Goal: Task Accomplishment & Management: Manage account settings

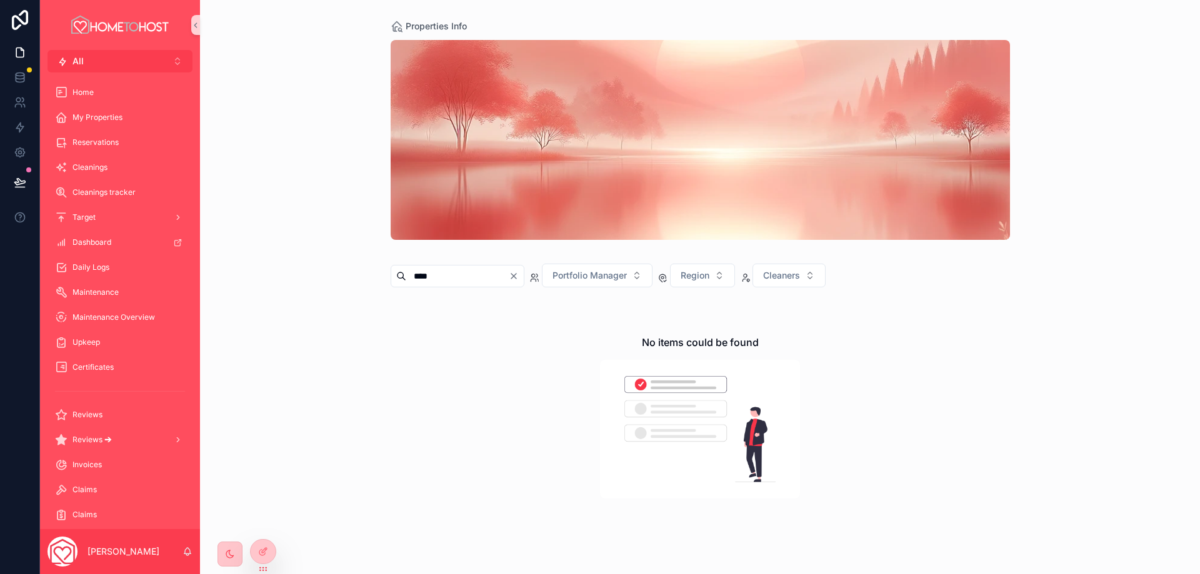
click at [284, 248] on div "Properties Info **** Portfolio Manager Region Cleaners No items could be found" at bounding box center [700, 287] width 1000 height 574
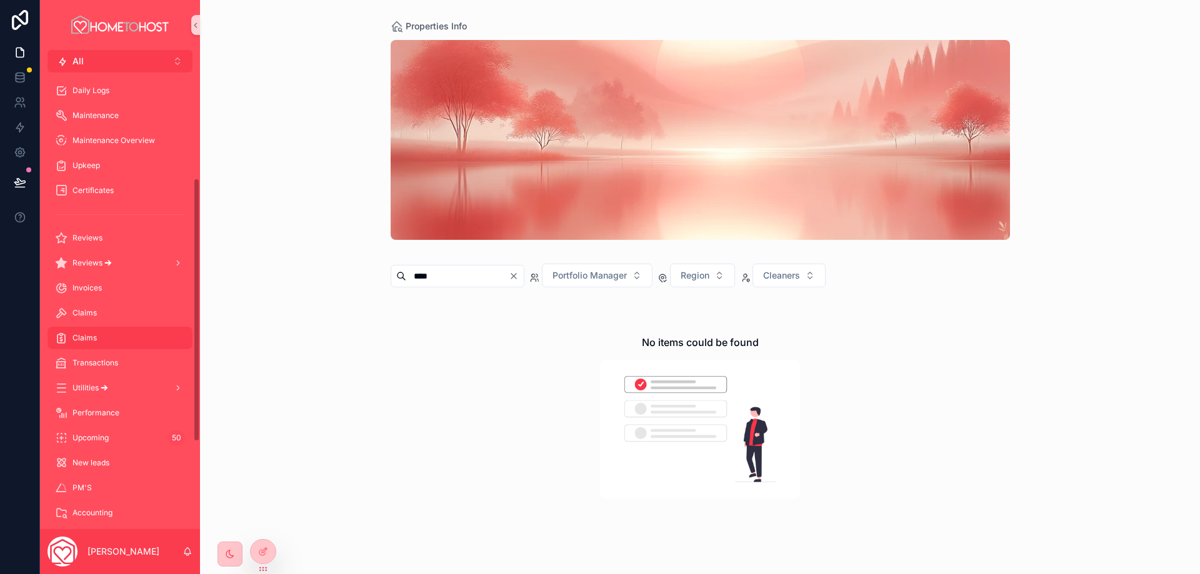
scroll to position [187, 0]
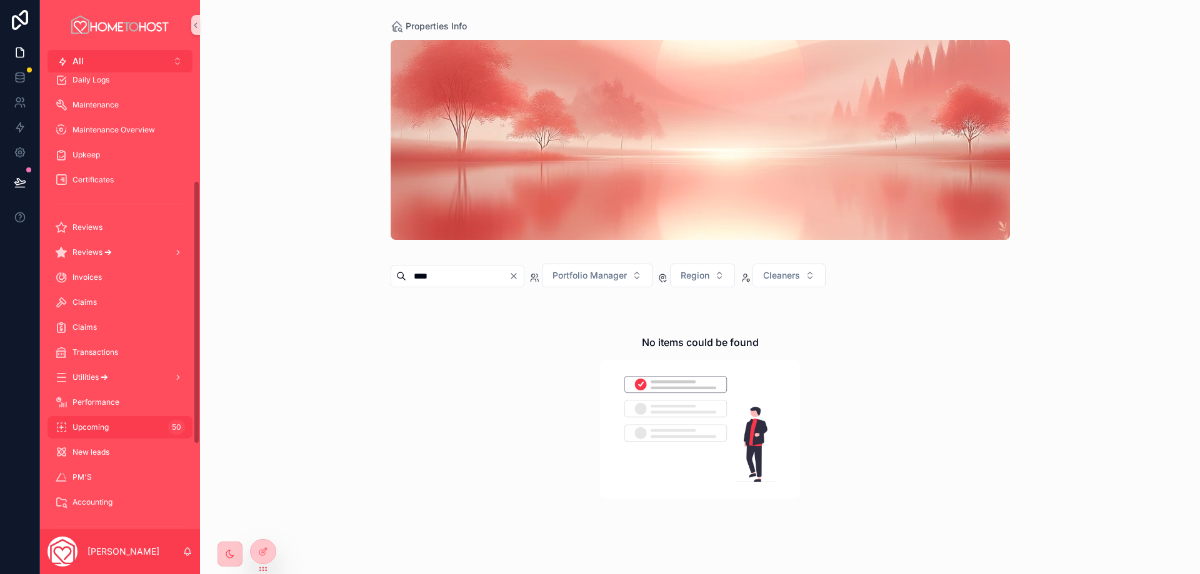
click at [122, 426] on div "Upcoming 50" at bounding box center [120, 427] width 130 height 20
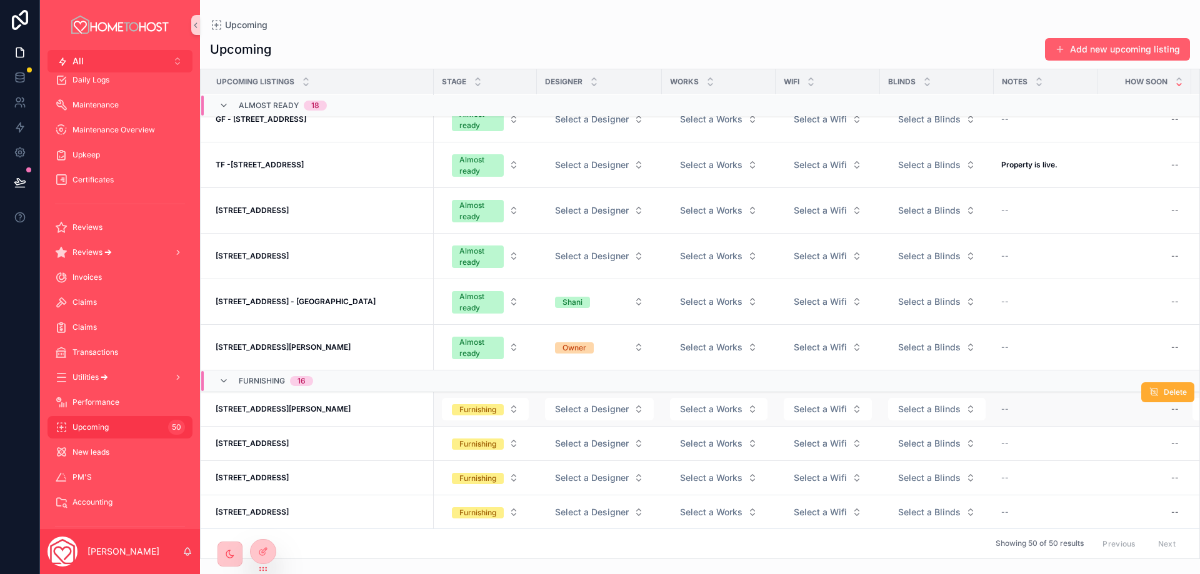
scroll to position [830, 0]
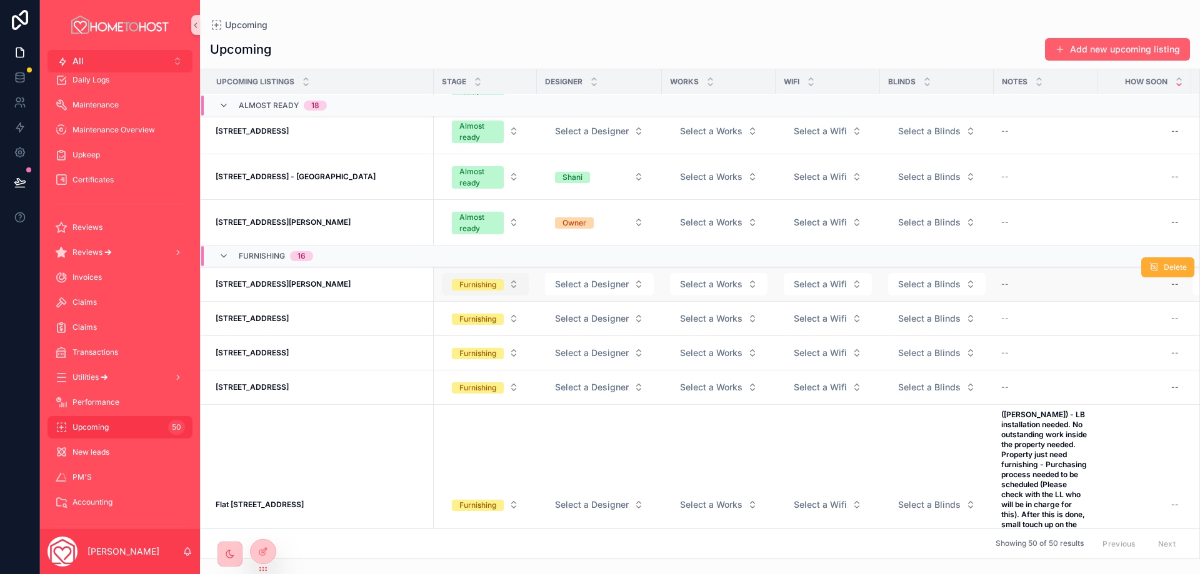
click at [527, 285] on button "Furnishing" at bounding box center [485, 284] width 87 height 22
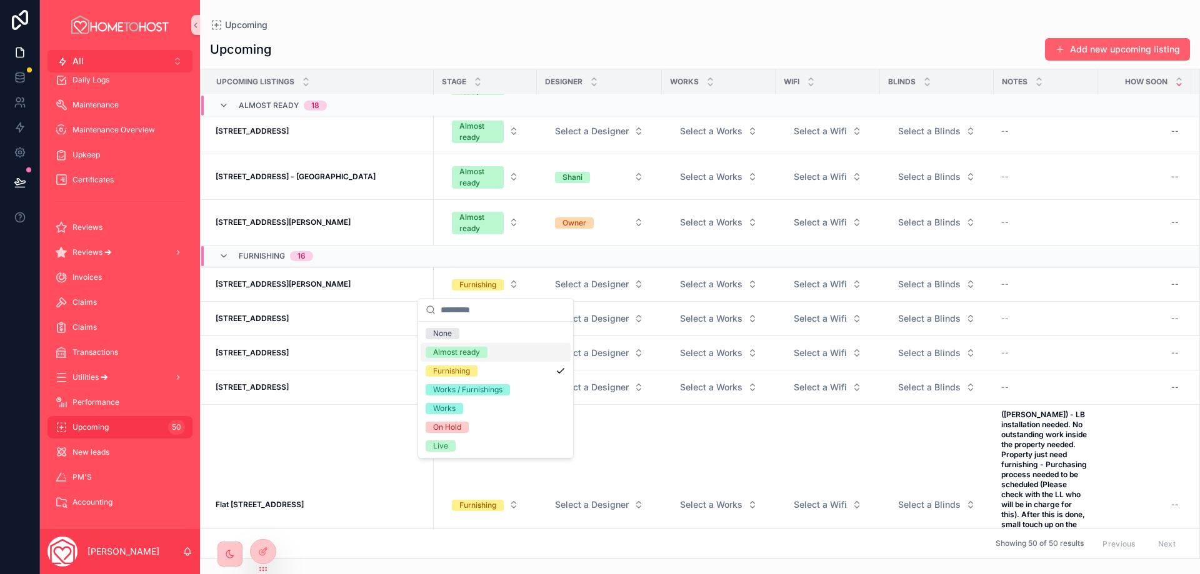
click at [489, 349] on div "Almost ready" at bounding box center [496, 352] width 150 height 19
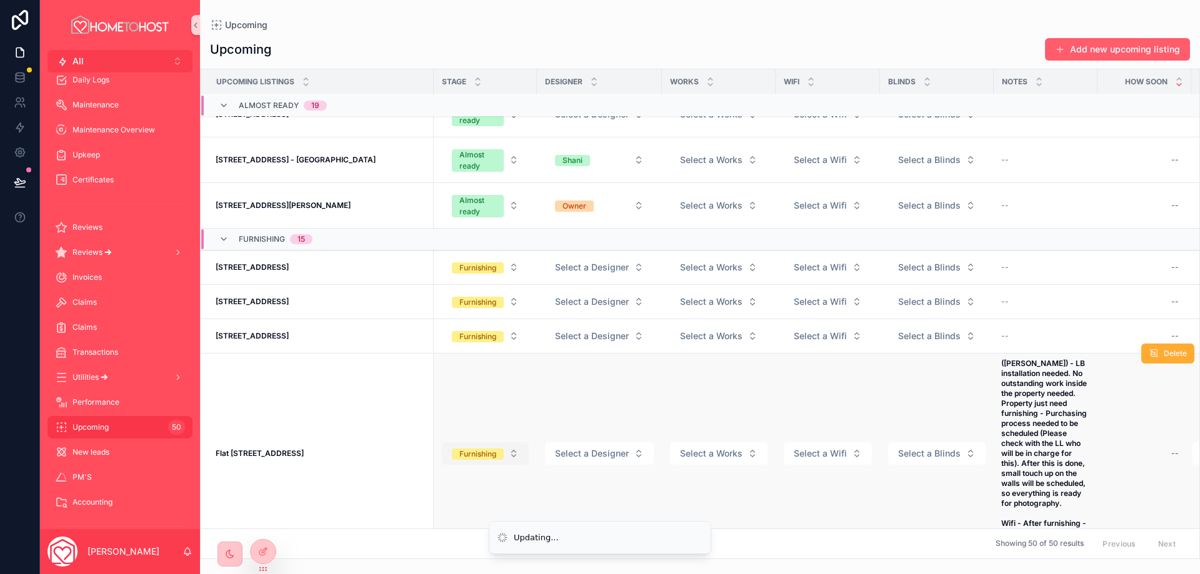
scroll to position [955, 0]
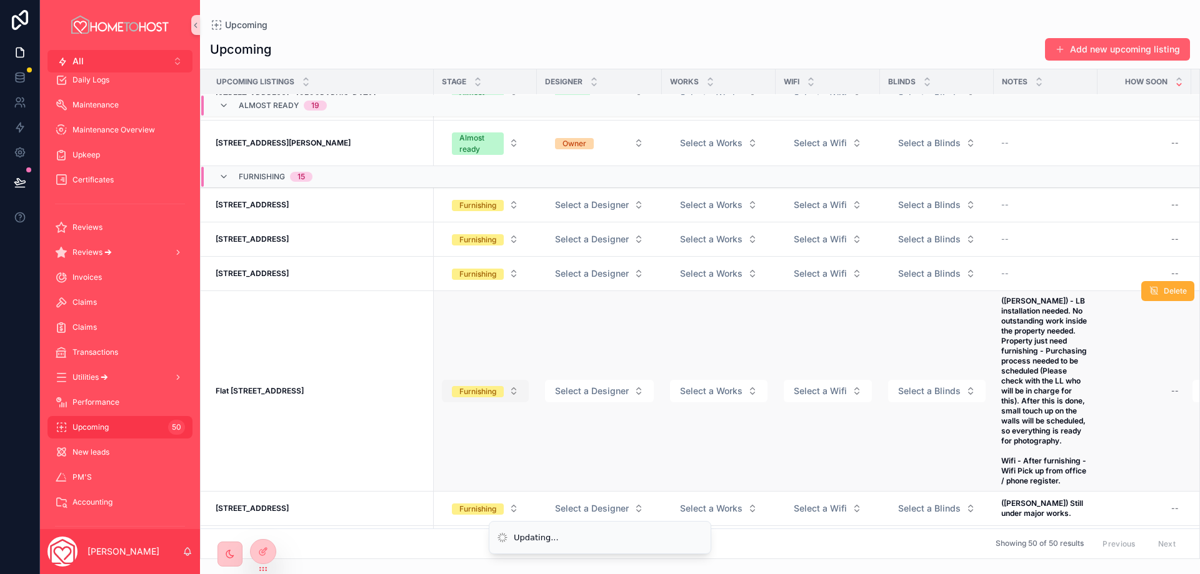
click at [526, 394] on button "Furnishing" at bounding box center [485, 391] width 87 height 22
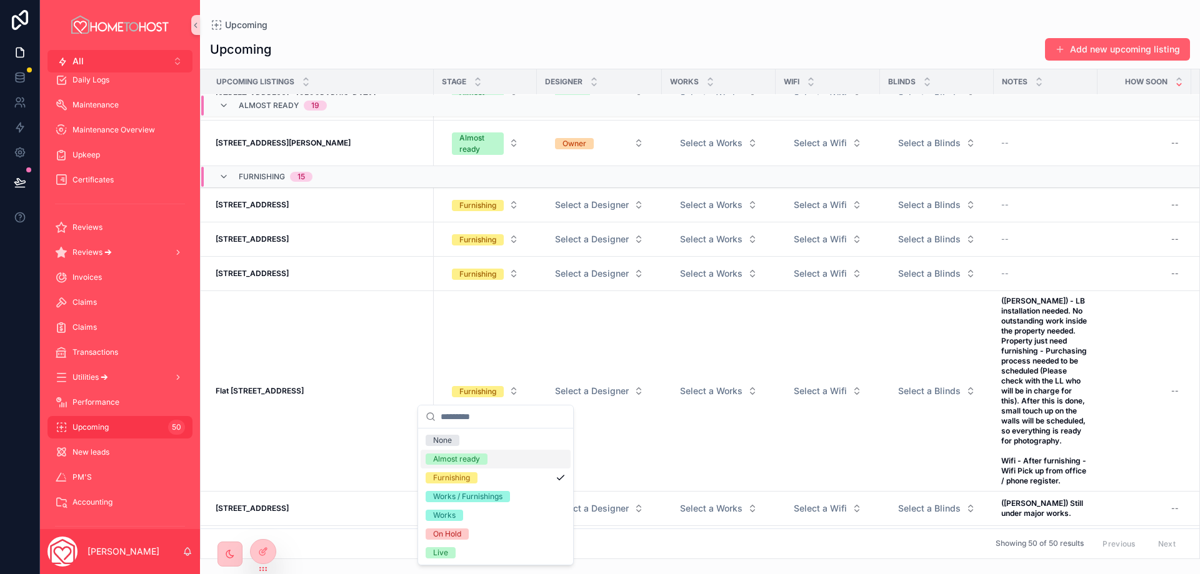
click at [503, 465] on div "Almost ready" at bounding box center [496, 459] width 150 height 19
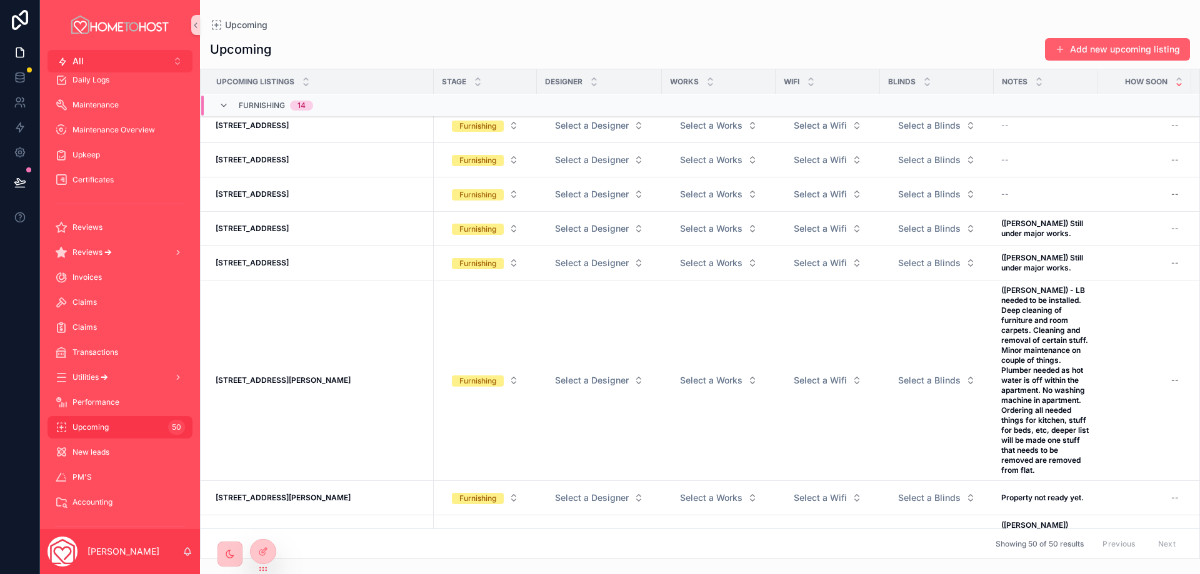
scroll to position [1205, 0]
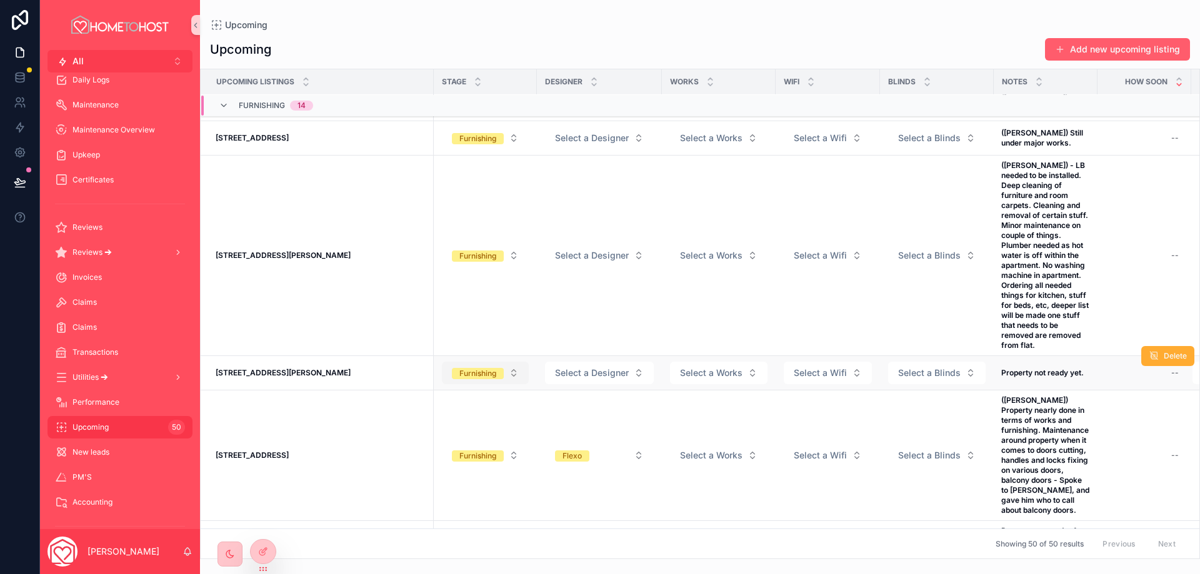
click at [521, 376] on button "Furnishing" at bounding box center [485, 373] width 87 height 22
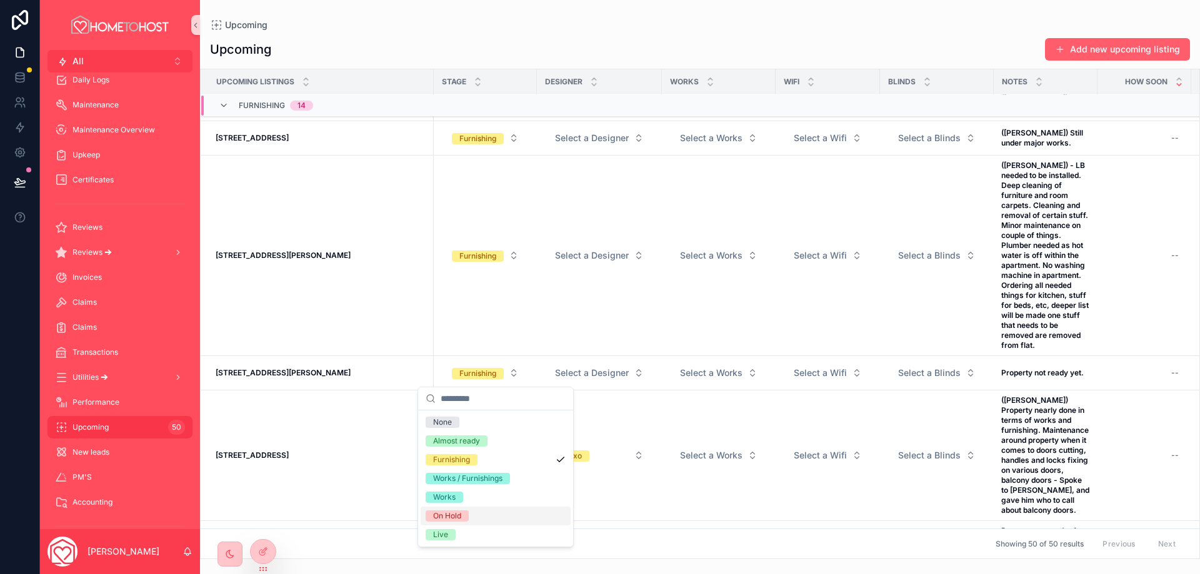
click at [485, 525] on div "On Hold" at bounding box center [496, 516] width 150 height 19
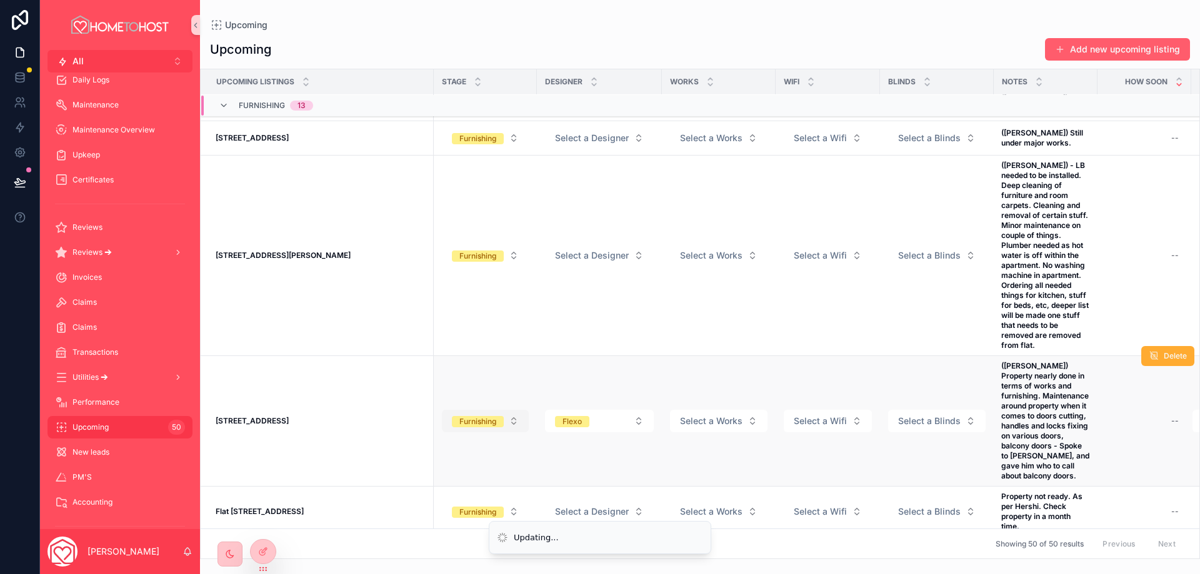
click at [504, 422] on span "Furnishing" at bounding box center [478, 421] width 52 height 11
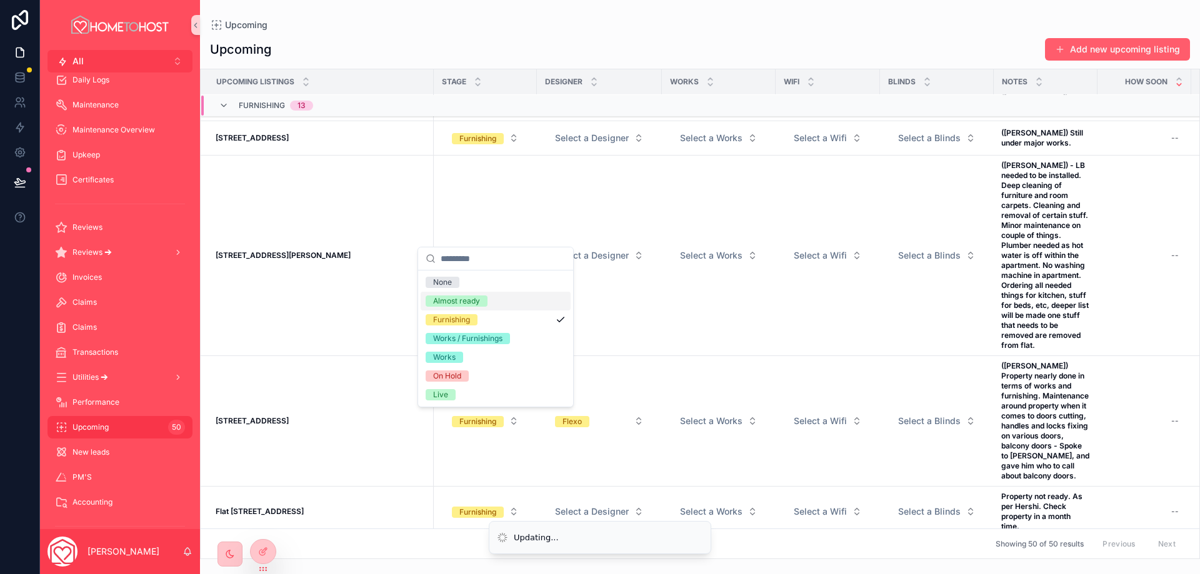
click at [488, 302] on div "Almost ready" at bounding box center [496, 301] width 150 height 19
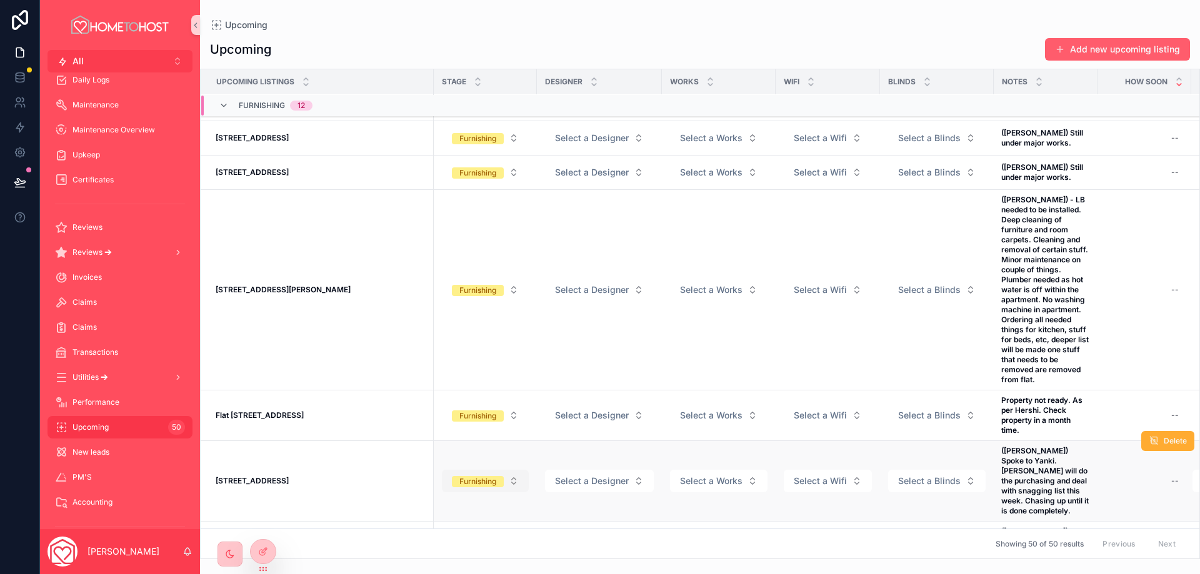
scroll to position [1279, 0]
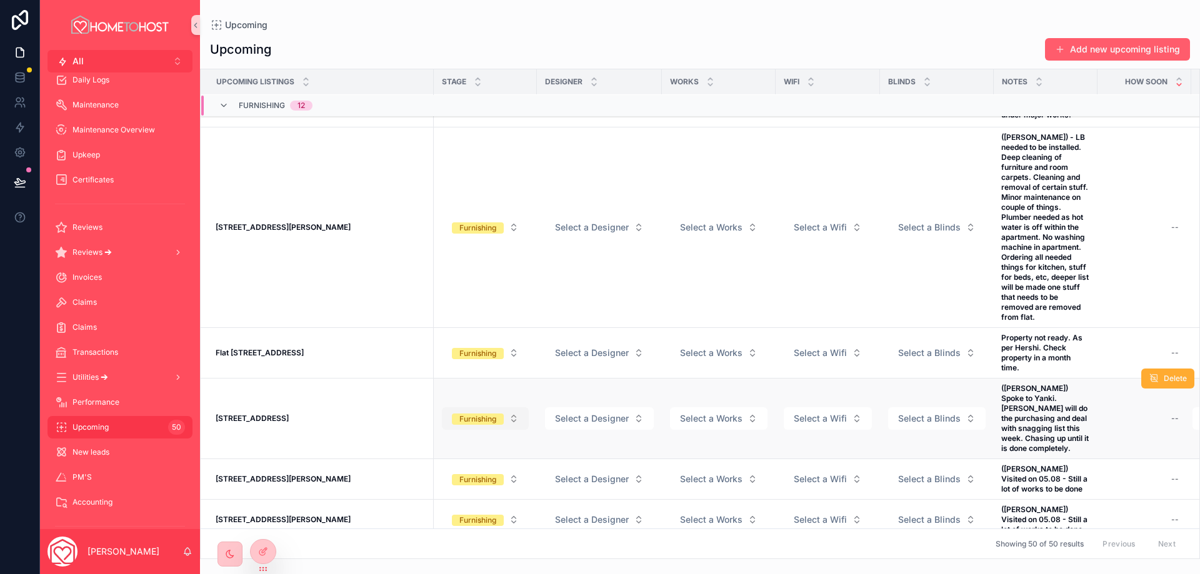
click at [522, 412] on button "Furnishing" at bounding box center [485, 418] width 87 height 22
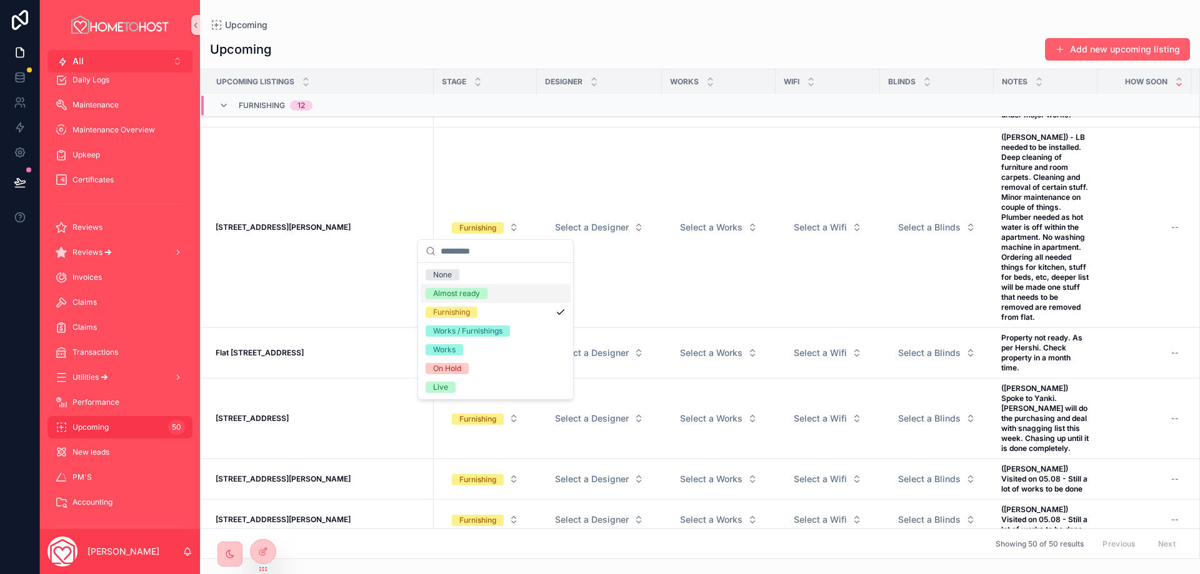
click at [498, 290] on div "Almost ready" at bounding box center [496, 293] width 150 height 19
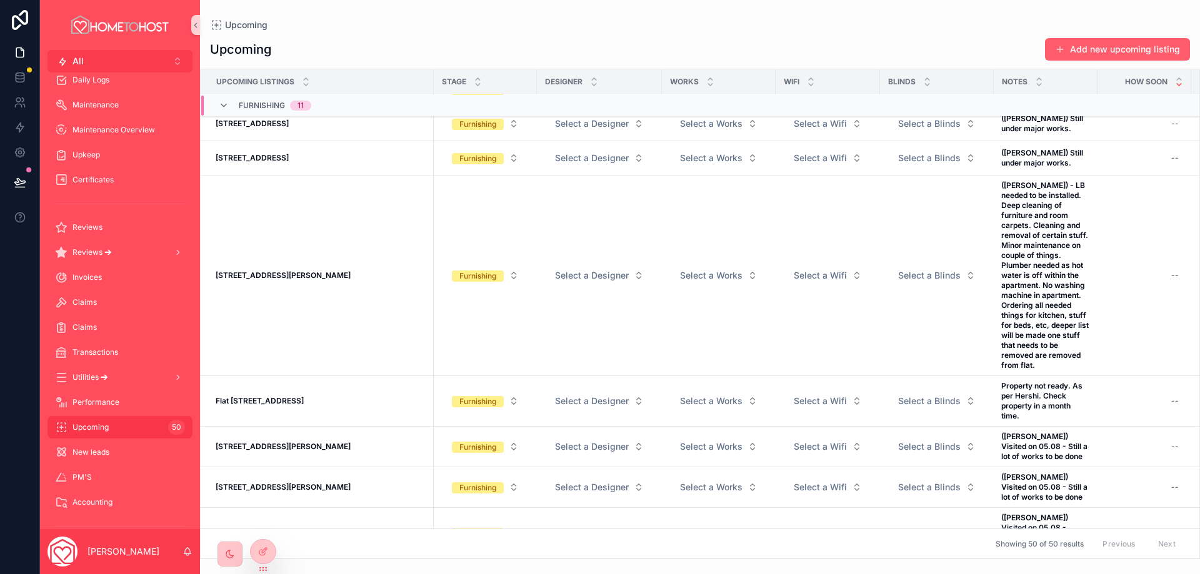
scroll to position [1426, 0]
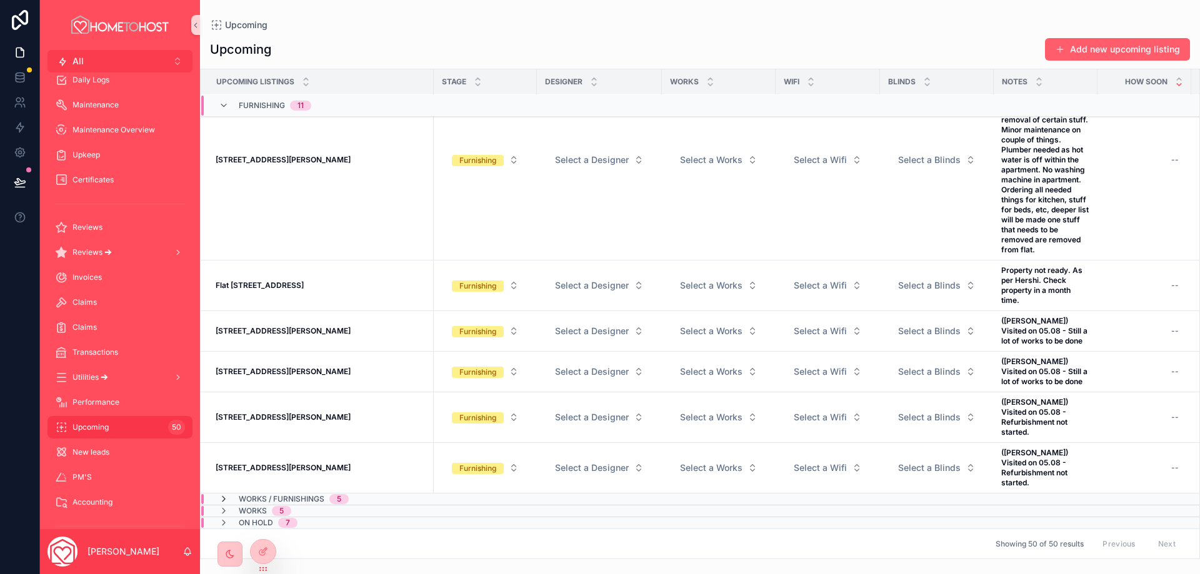
click at [223, 494] on icon "scrollable content" at bounding box center [224, 499] width 10 height 10
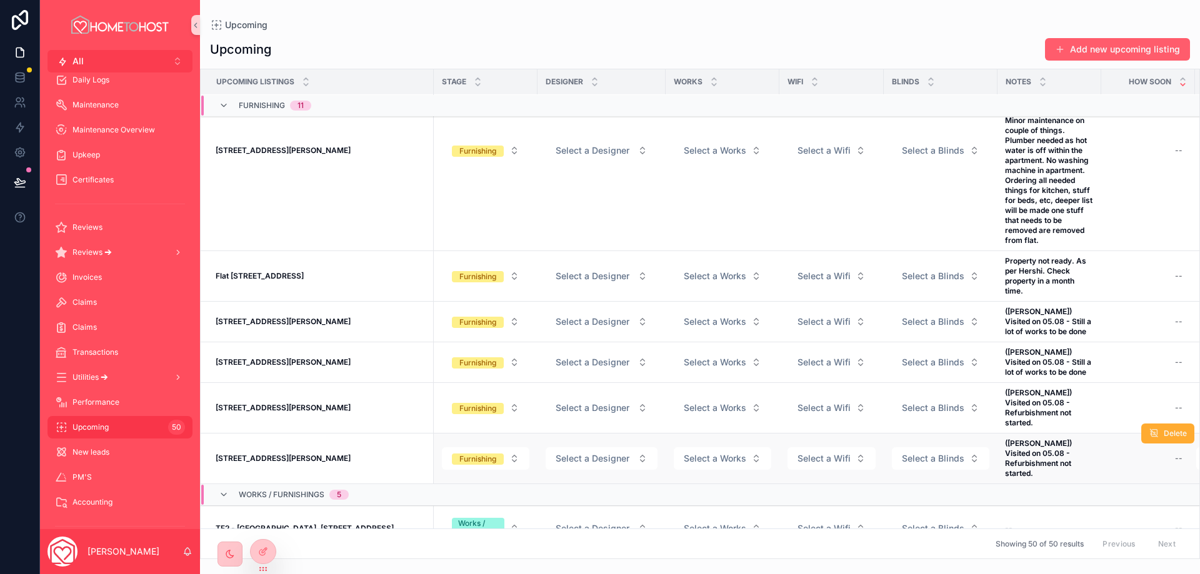
scroll to position [1551, 0]
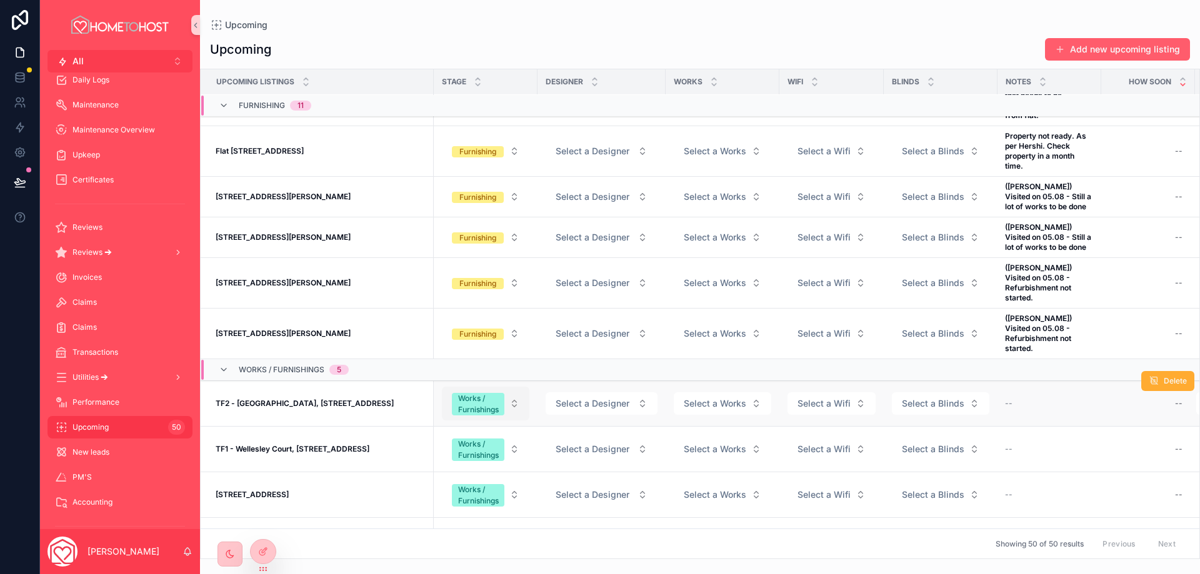
click at [522, 407] on button "Works / Furnishings" at bounding box center [485, 404] width 87 height 34
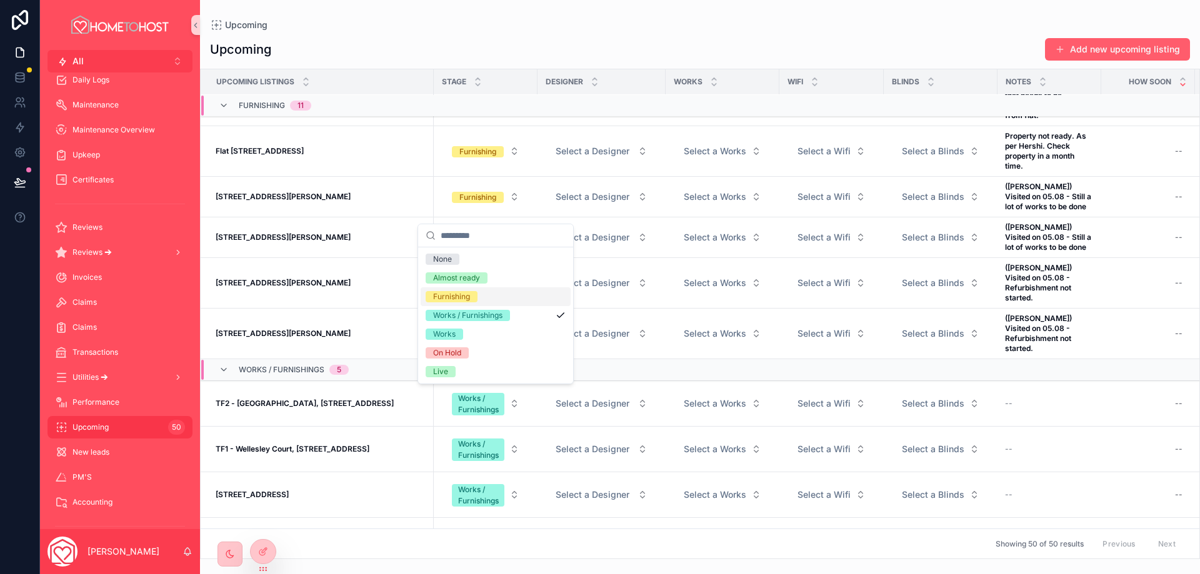
click at [507, 297] on div "Furnishing" at bounding box center [496, 296] width 150 height 19
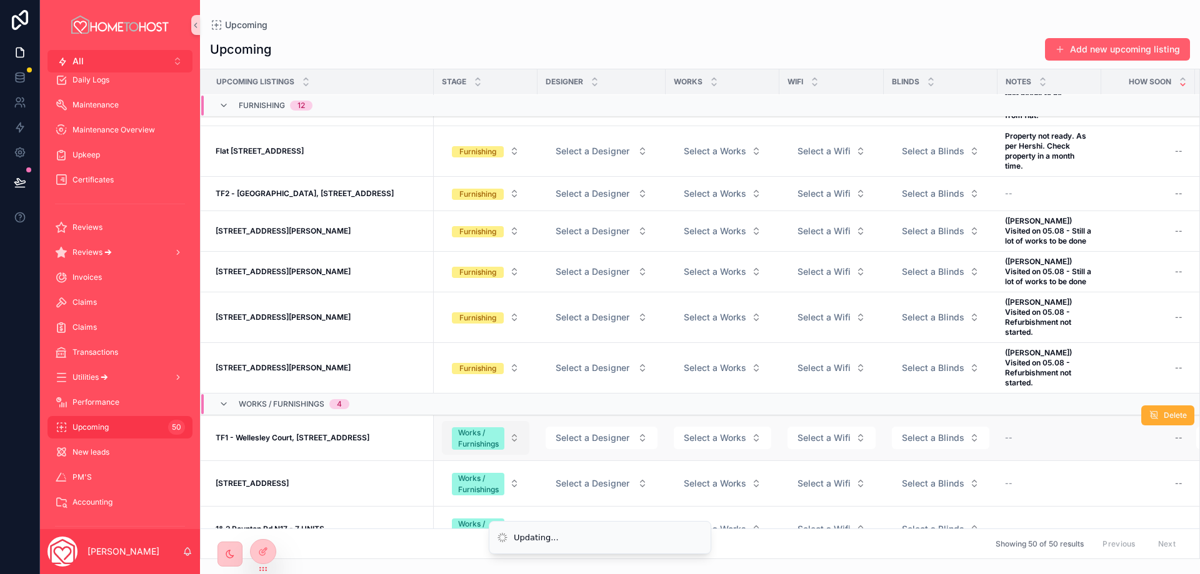
click at [526, 444] on button "Works / Furnishings" at bounding box center [485, 438] width 87 height 34
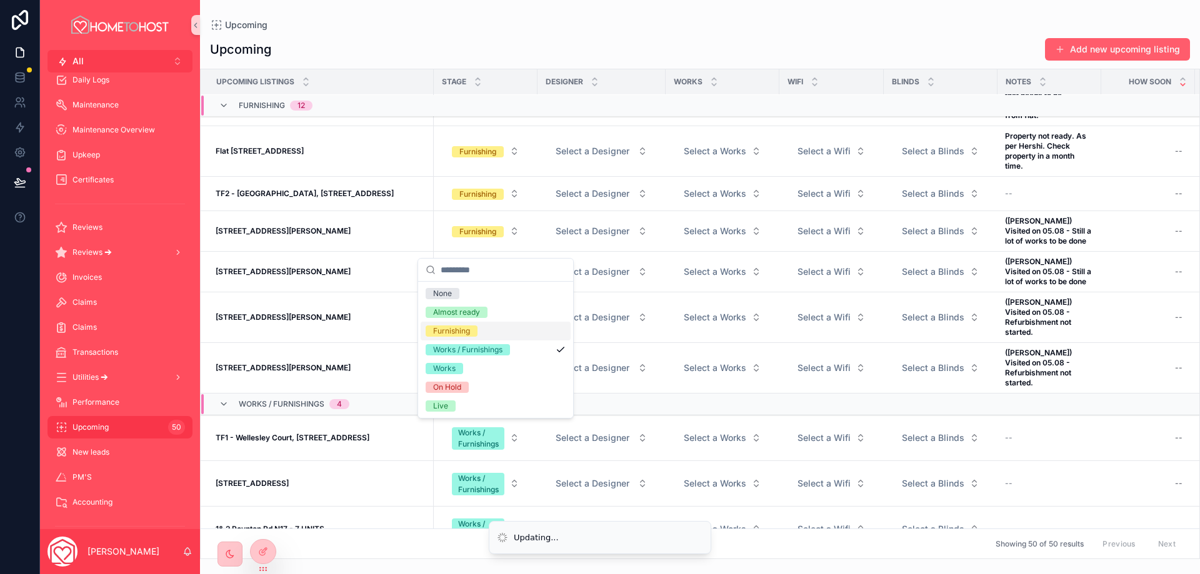
click at [499, 330] on div "Furnishing" at bounding box center [496, 331] width 150 height 19
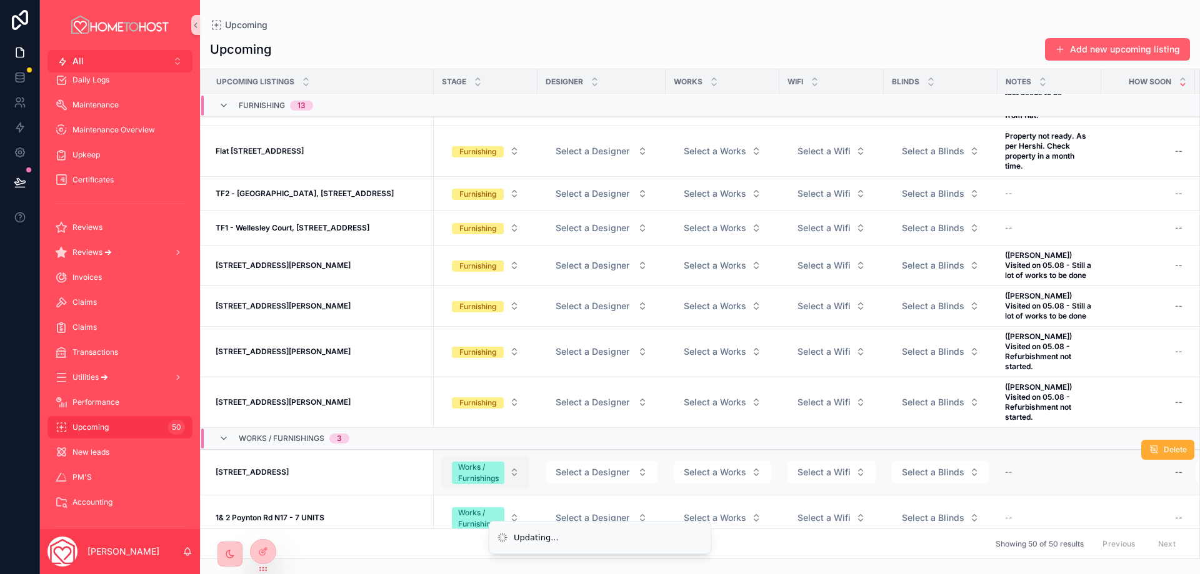
click at [529, 479] on button "Works / Furnishings" at bounding box center [485, 473] width 87 height 34
click at [519, 469] on button "Works / Furnishings" at bounding box center [485, 473] width 87 height 34
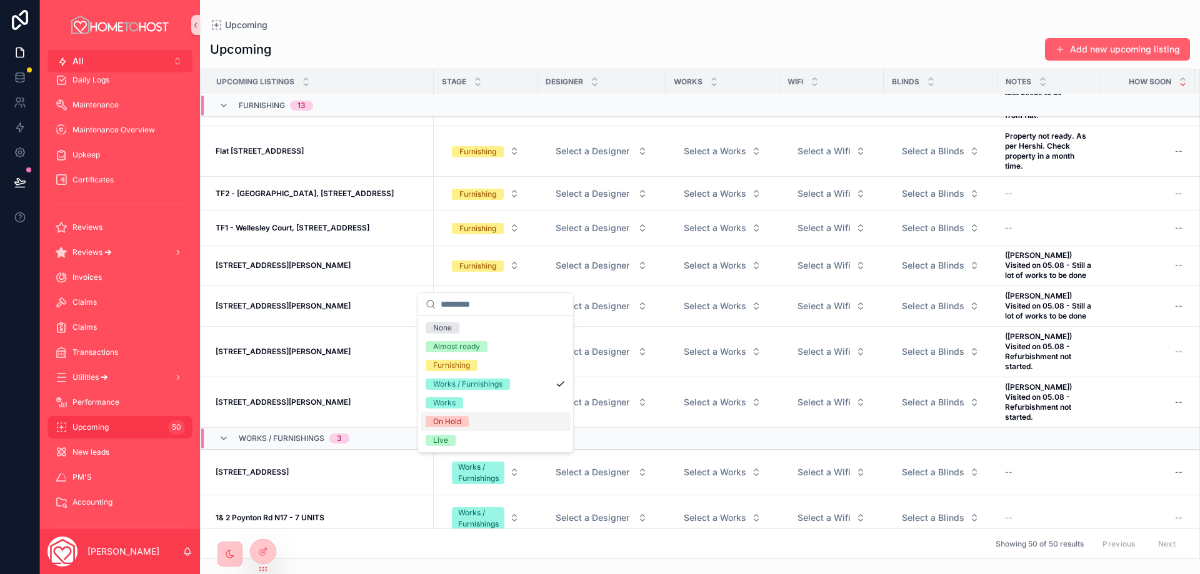
click at [475, 417] on div "On Hold" at bounding box center [496, 421] width 150 height 19
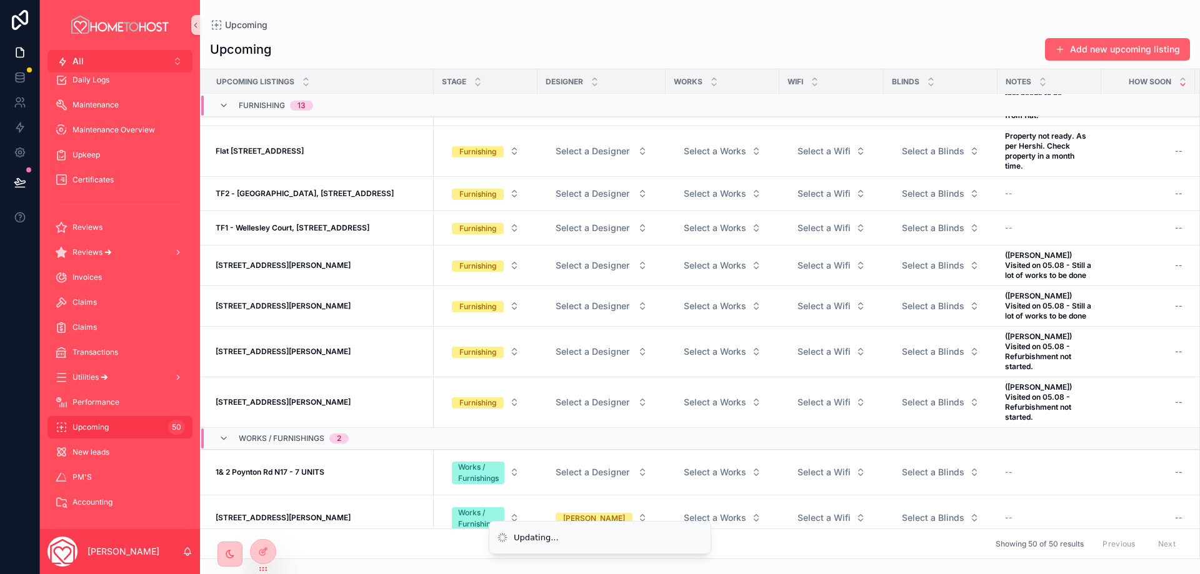
scroll to position [1596, 0]
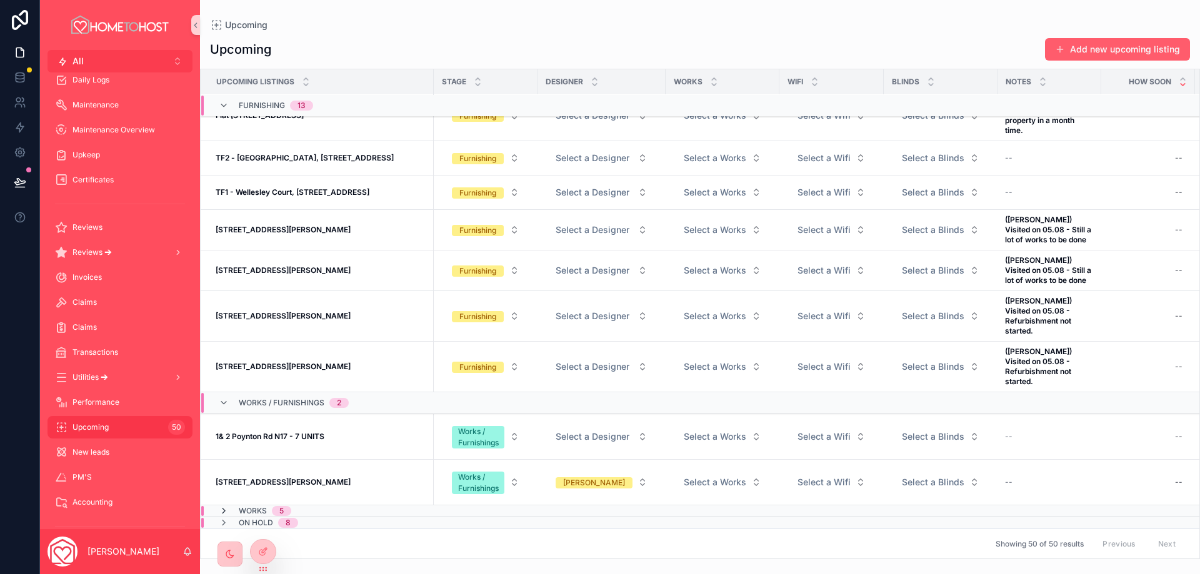
click at [224, 506] on icon "scrollable content" at bounding box center [224, 511] width 10 height 10
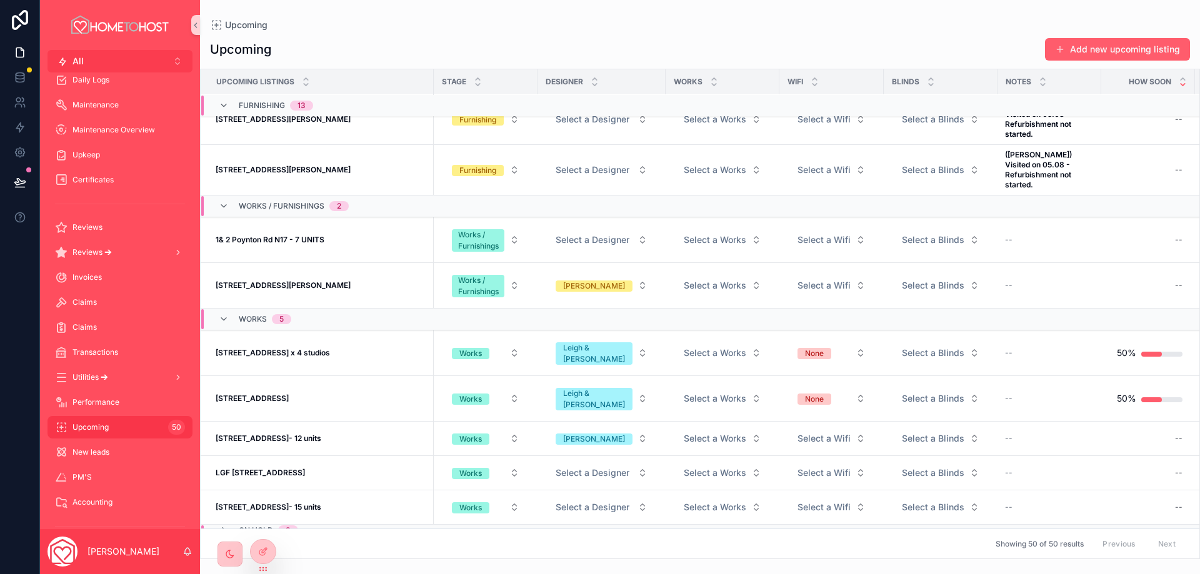
scroll to position [1813, 0]
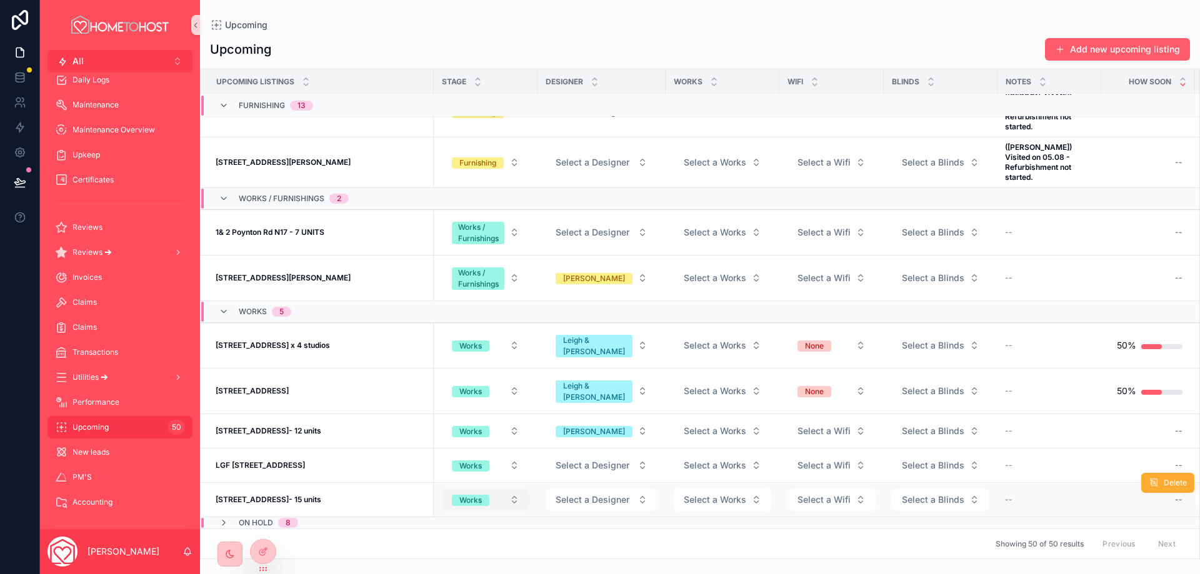
click at [524, 497] on button "Works" at bounding box center [485, 500] width 87 height 22
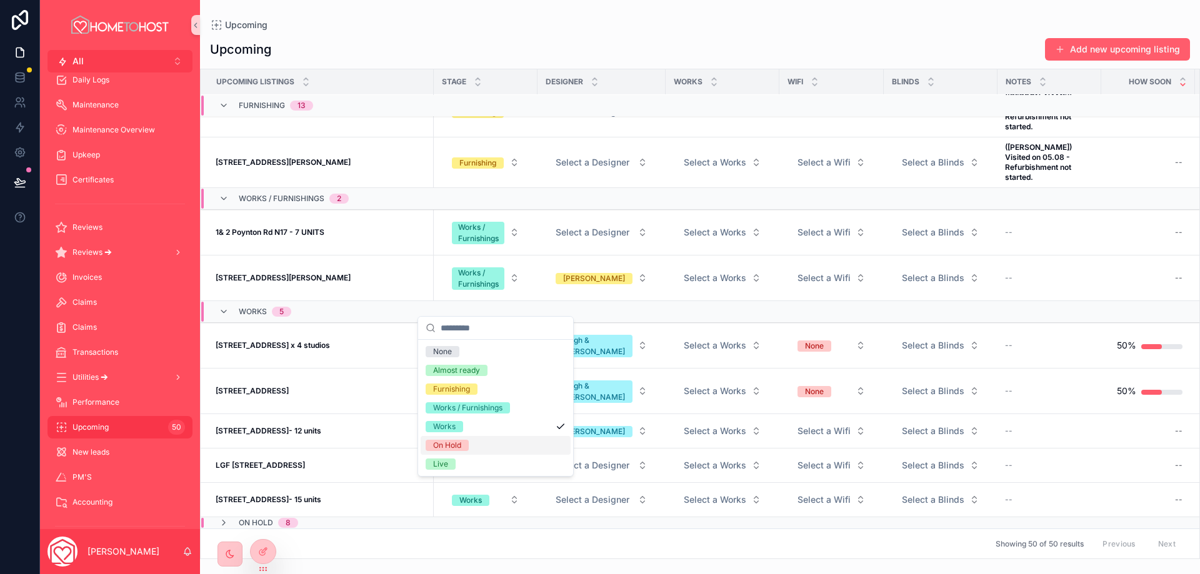
click at [499, 444] on div "On Hold" at bounding box center [496, 445] width 150 height 19
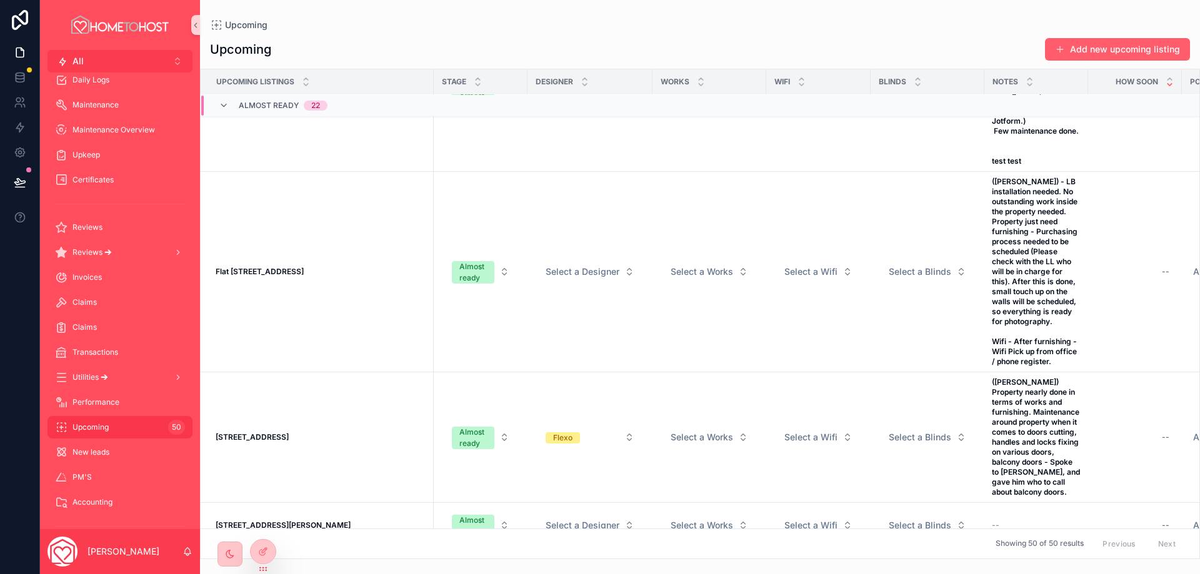
scroll to position [0, 0]
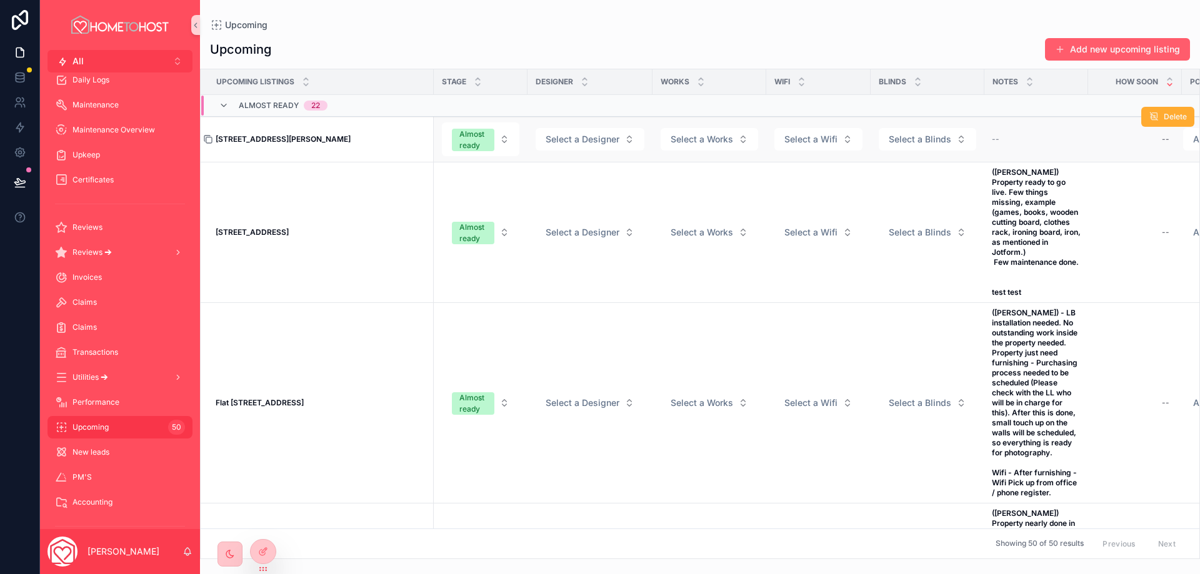
click at [207, 141] on icon "scrollable content" at bounding box center [208, 139] width 10 height 10
